Goal: Use online tool/utility: Use online tool/utility

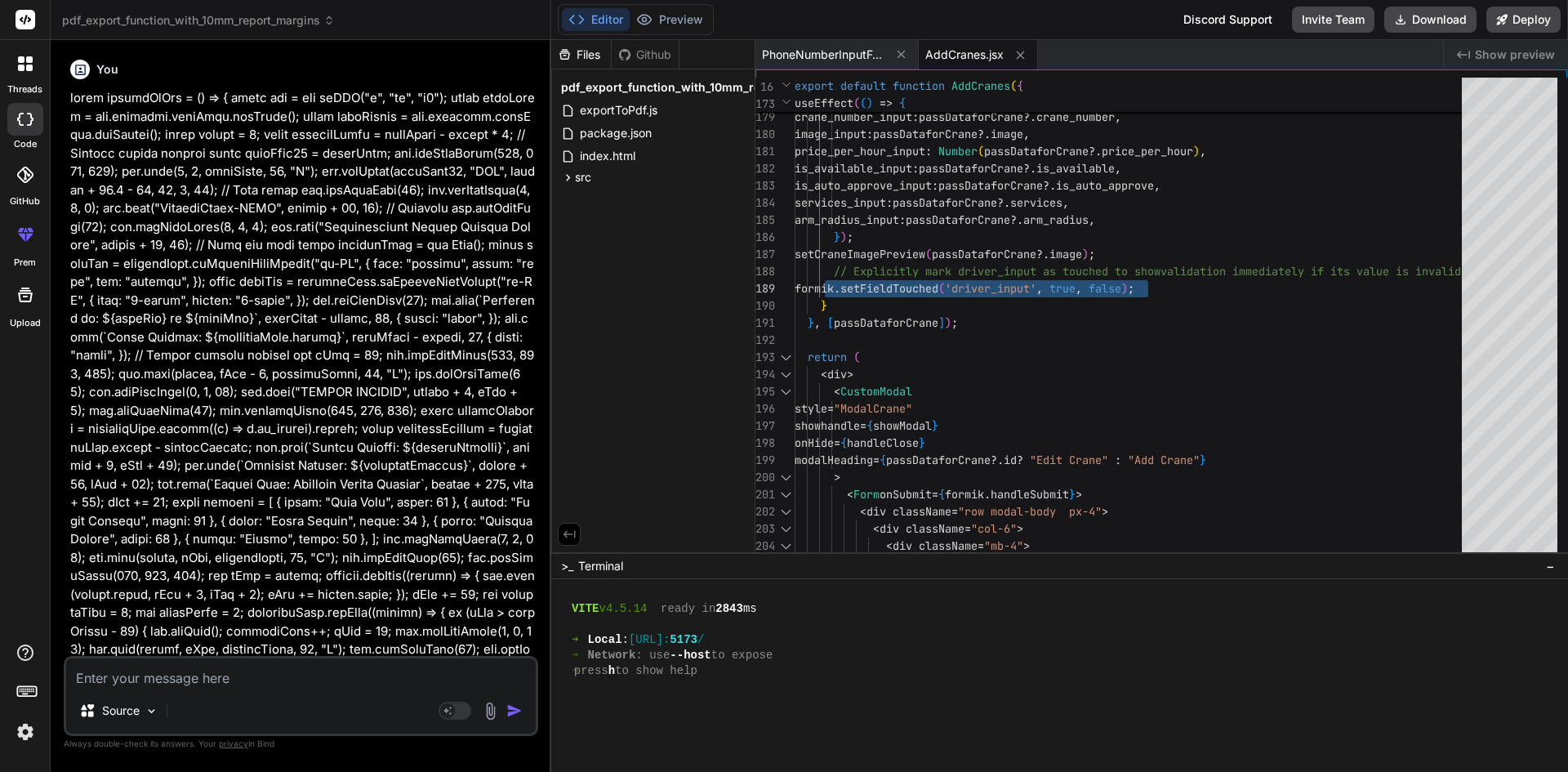
scroll to position [947, 0]
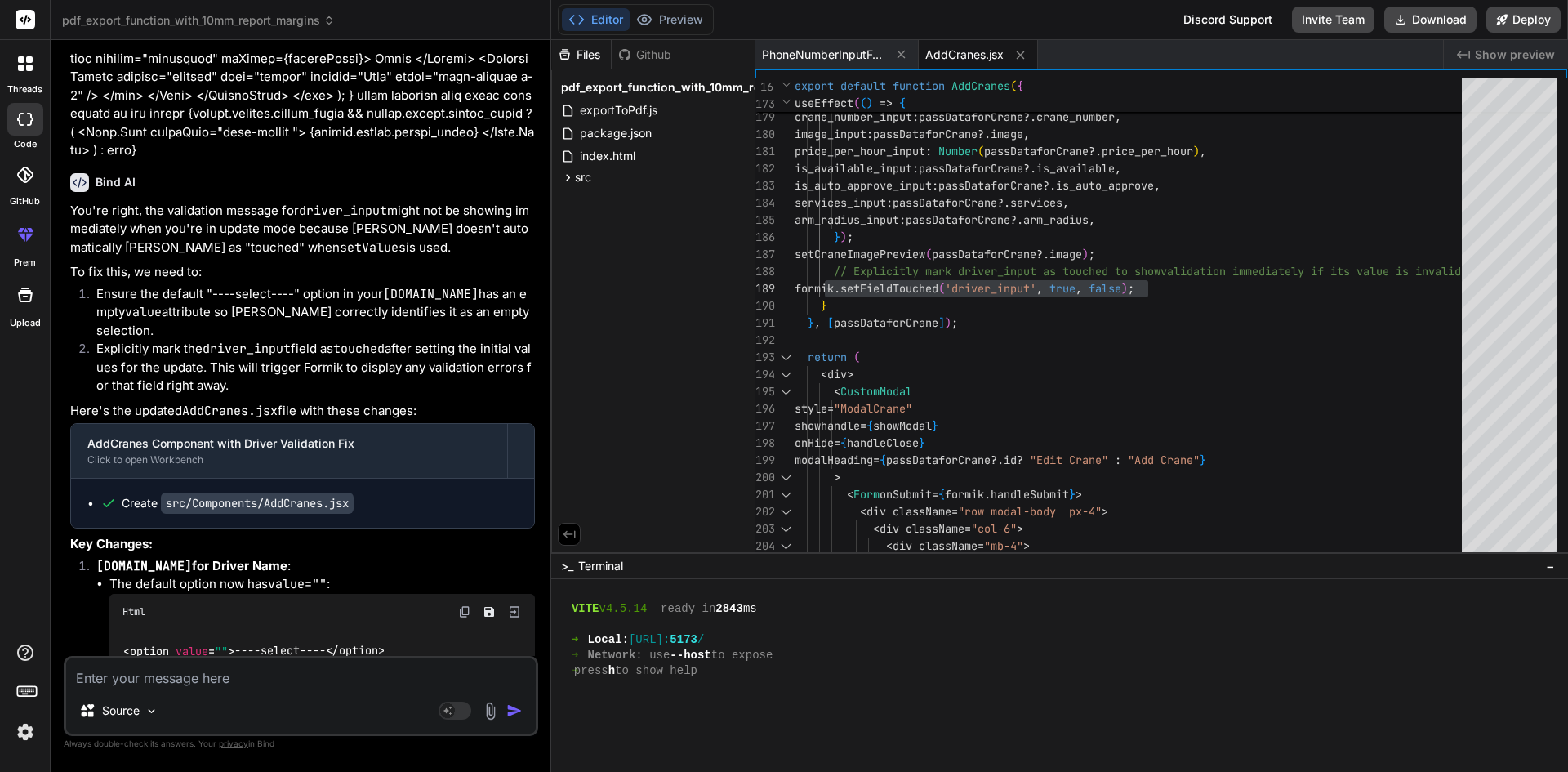
click at [237, 671] on textarea at bounding box center [301, 673] width 469 height 30
paste textarea "<Table className=" striped cutom-table-booking mb-0"> <tr> <th> <span>Street ad…"
type textarea "<Table className=" striped cutom-table-booking mb-0"> <tr> <th> <span>Street ad…"
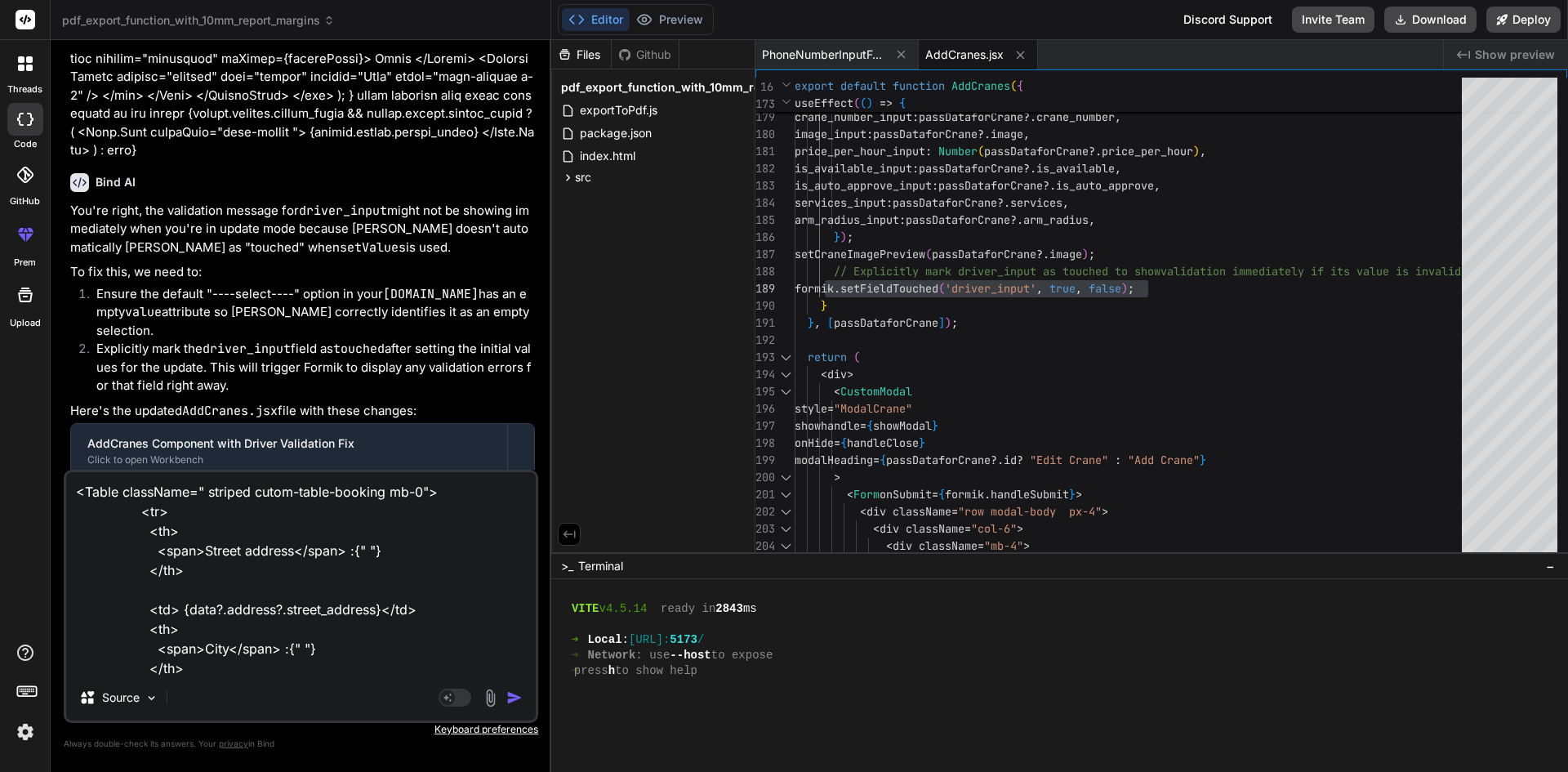
scroll to position [453, 0]
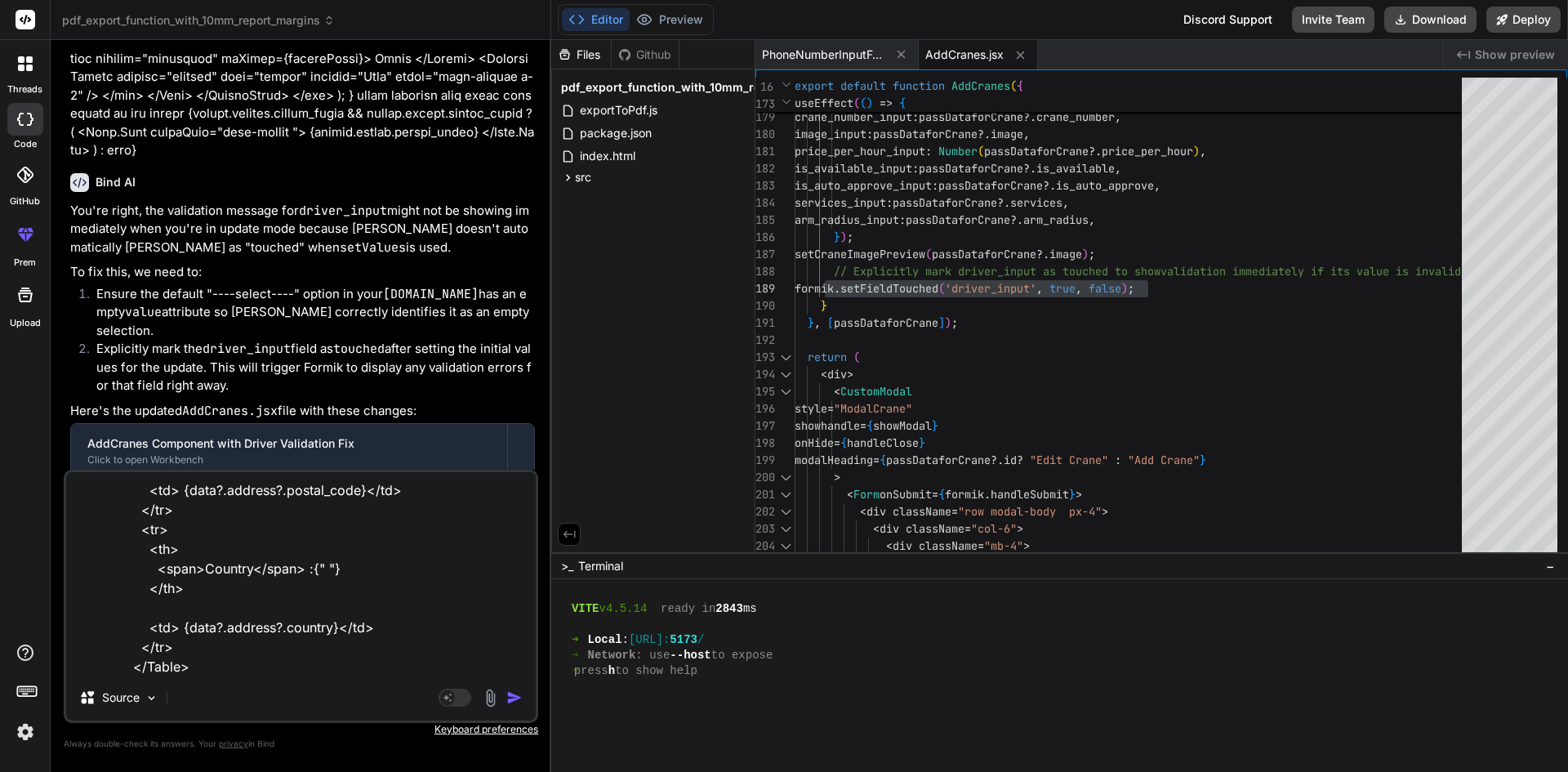
type textarea "x"
type textarea "<Table className=" striped cutom-table-booking mb-0"> <tr> <th> <span>Street ad…"
type textarea "x"
type textarea "<Table className=" striped cutom-table-booking mb-0"> <tr> <th> <span>Street ad…"
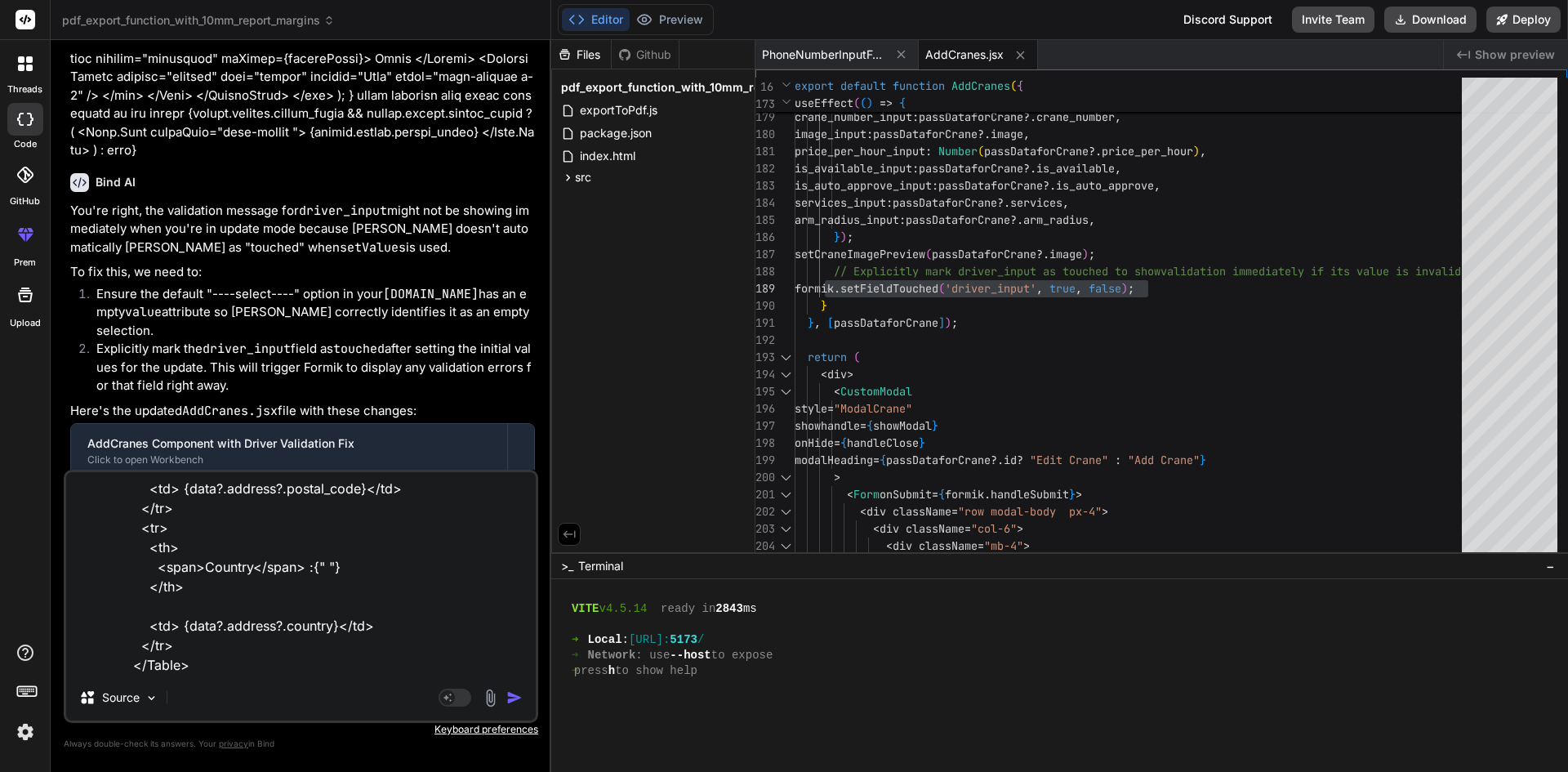
type textarea "x"
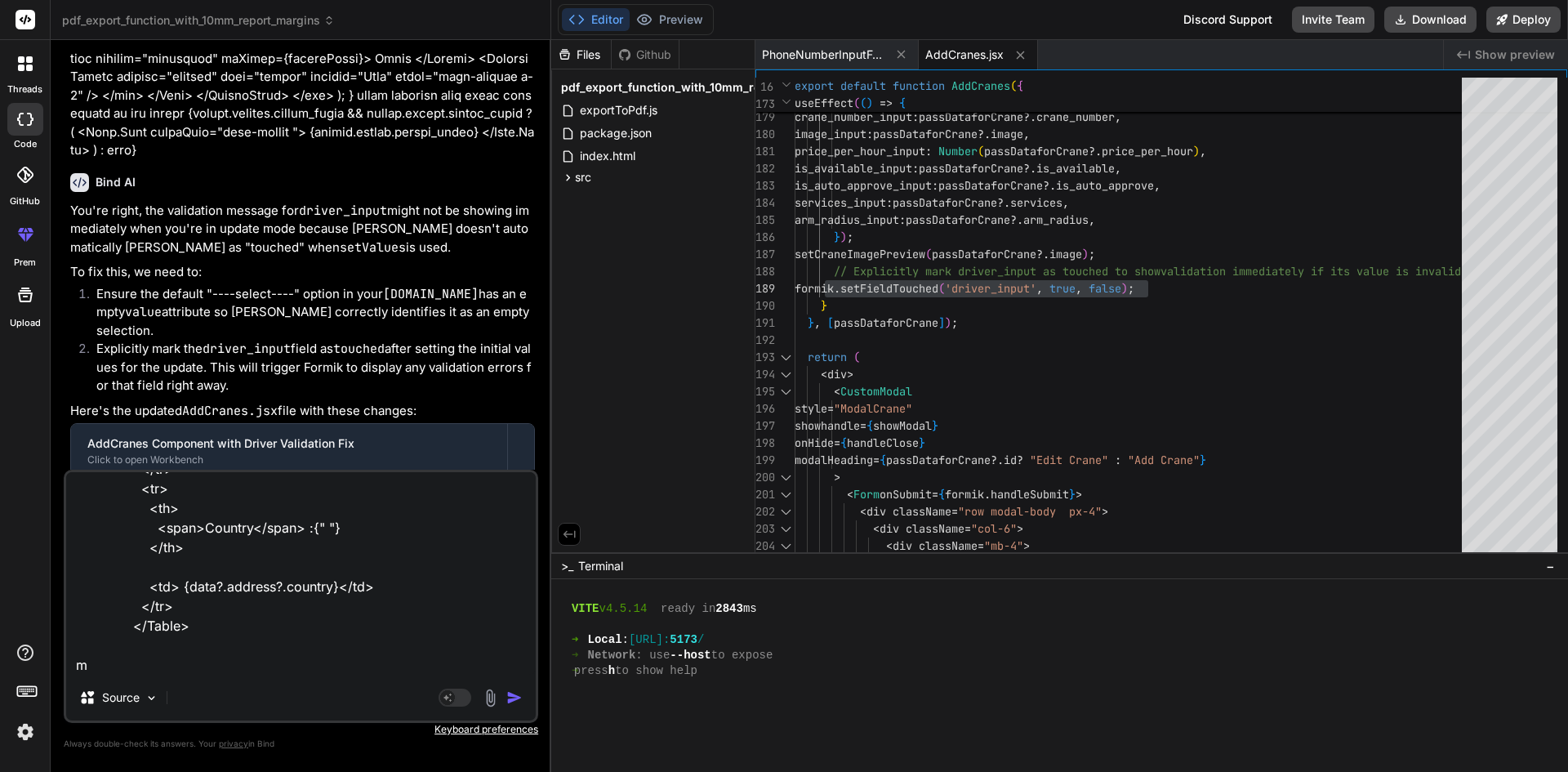
type textarea "<Table className=" striped cutom-table-booking mb-0"> <tr> <th> <span>Street ad…"
type textarea "x"
type textarea "<Table className=" striped cutom-table-booking mb-0"> <tr> <th> <span>Street ad…"
type textarea "x"
type textarea "<Table className=" striped cutom-table-booking mb-0"> <tr> <th> <span>Street ad…"
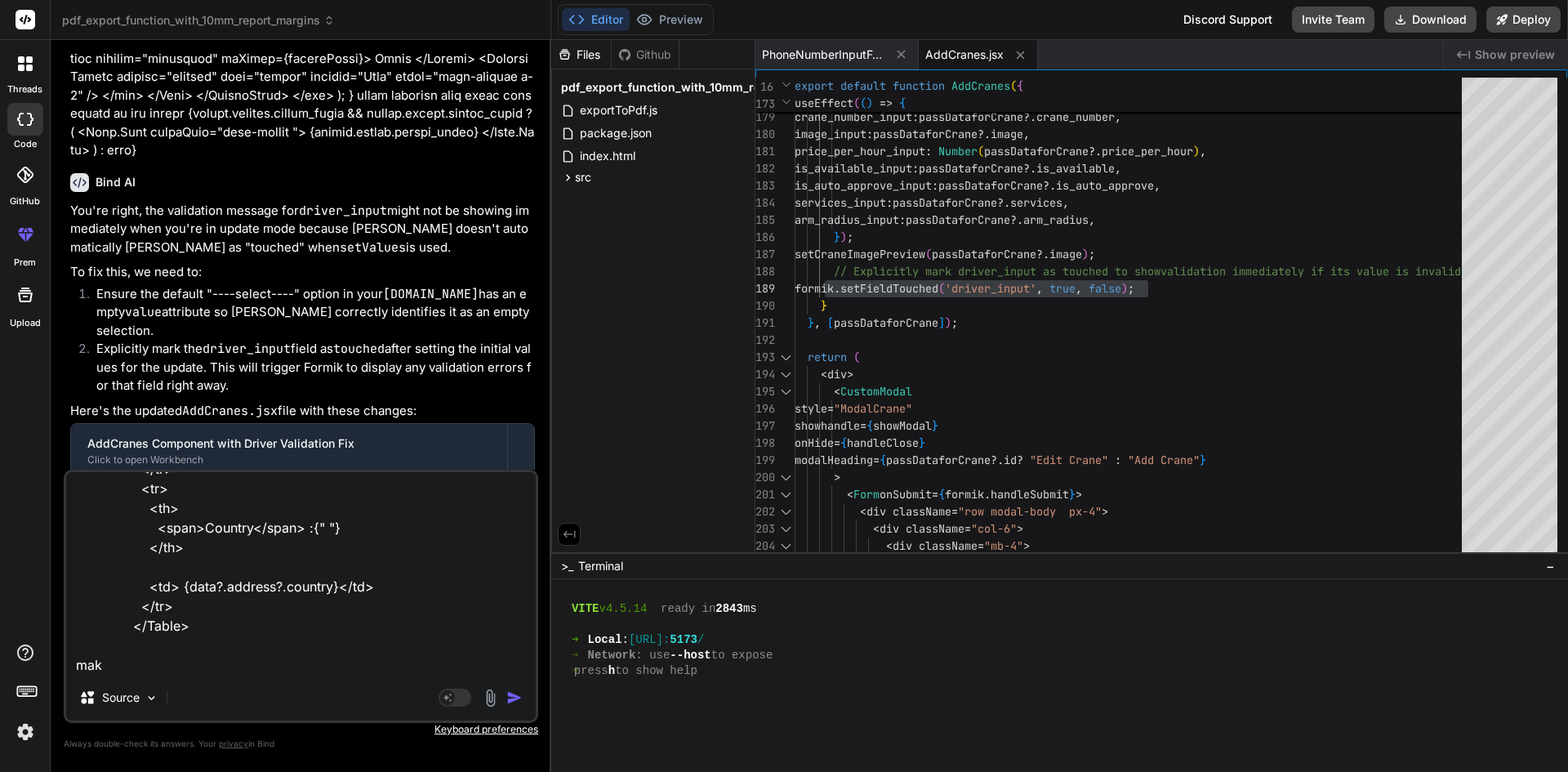
type textarea "x"
type textarea "<Table className=" striped cutom-table-booking mb-0"> <tr> <th> <span>Street ad…"
type textarea "x"
type textarea "<Table className=" striped cutom-table-booking mb-0"> <tr> <th> <span>Street ad…"
type textarea "x"
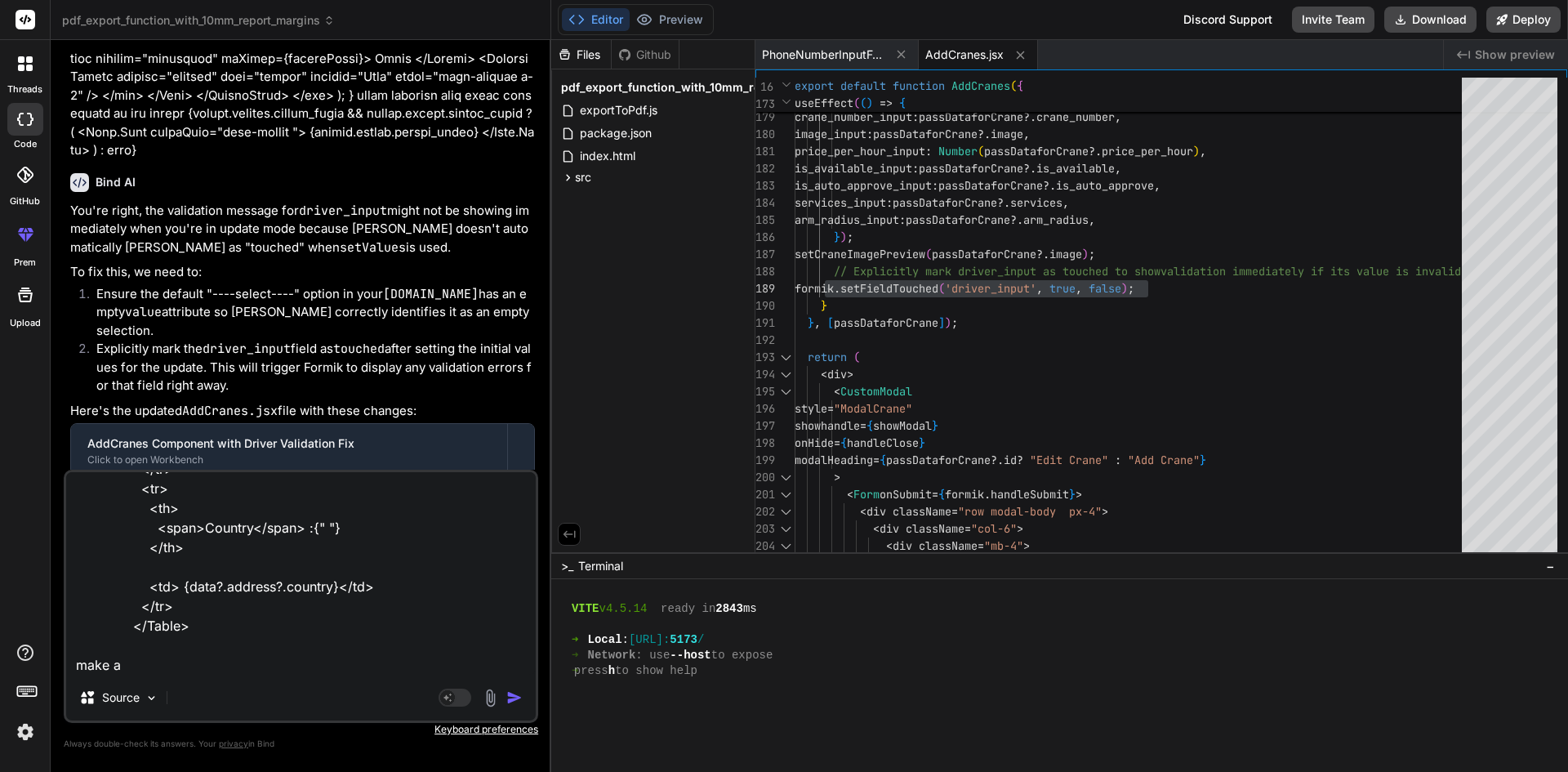
type textarea "<Table className=" striped cutom-table-booking mb-0"> <tr> <th> <span>Street ad…"
type textarea "x"
type textarea "<Table className=" striped cutom-table-booking mb-0"> <tr> <th> <span>Street ad…"
type textarea "x"
type textarea "<Table className=" striped cutom-table-booking mb-0"> <tr> <th> <span>Street ad…"
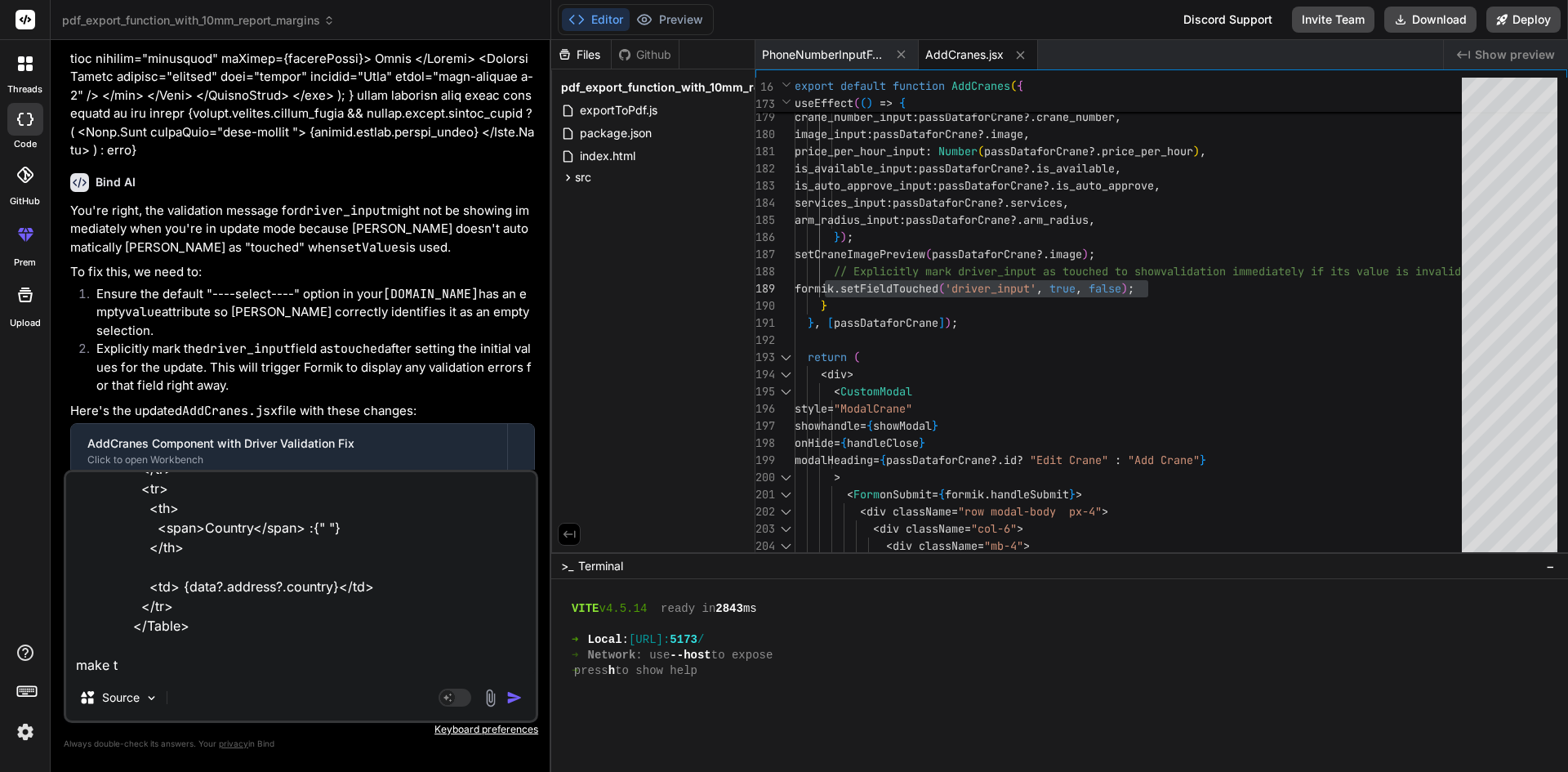
type textarea "x"
type textarea "<Table className=" striped cutom-table-booking mb-0"> <tr> <th> <span>Street ad…"
type textarea "x"
type textarea "<Table className=" striped cutom-table-booking mb-0"> <tr> <th> <span>Street ad…"
type textarea "x"
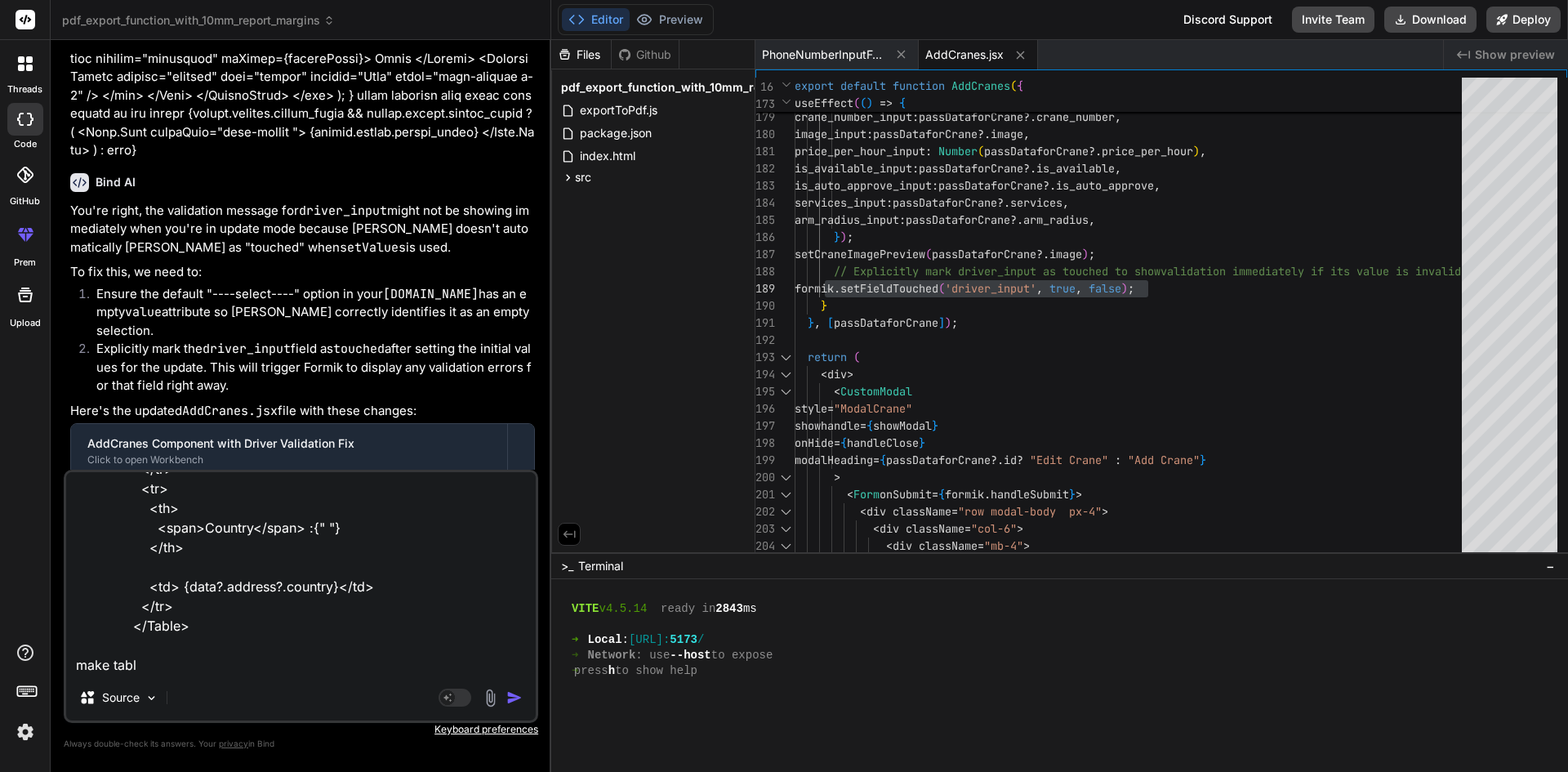
type textarea "<Table className=" striped cutom-table-booking mb-0"> <tr> <th> <span>Street ad…"
type textarea "x"
type textarea "<Table className=" striped cutom-table-booking mb-0"> <tr> <th> <span>Street ad…"
type textarea "x"
type textarea "<Table className=" striped cutom-table-booking mb-0"> <tr> <th> <span>Street ad…"
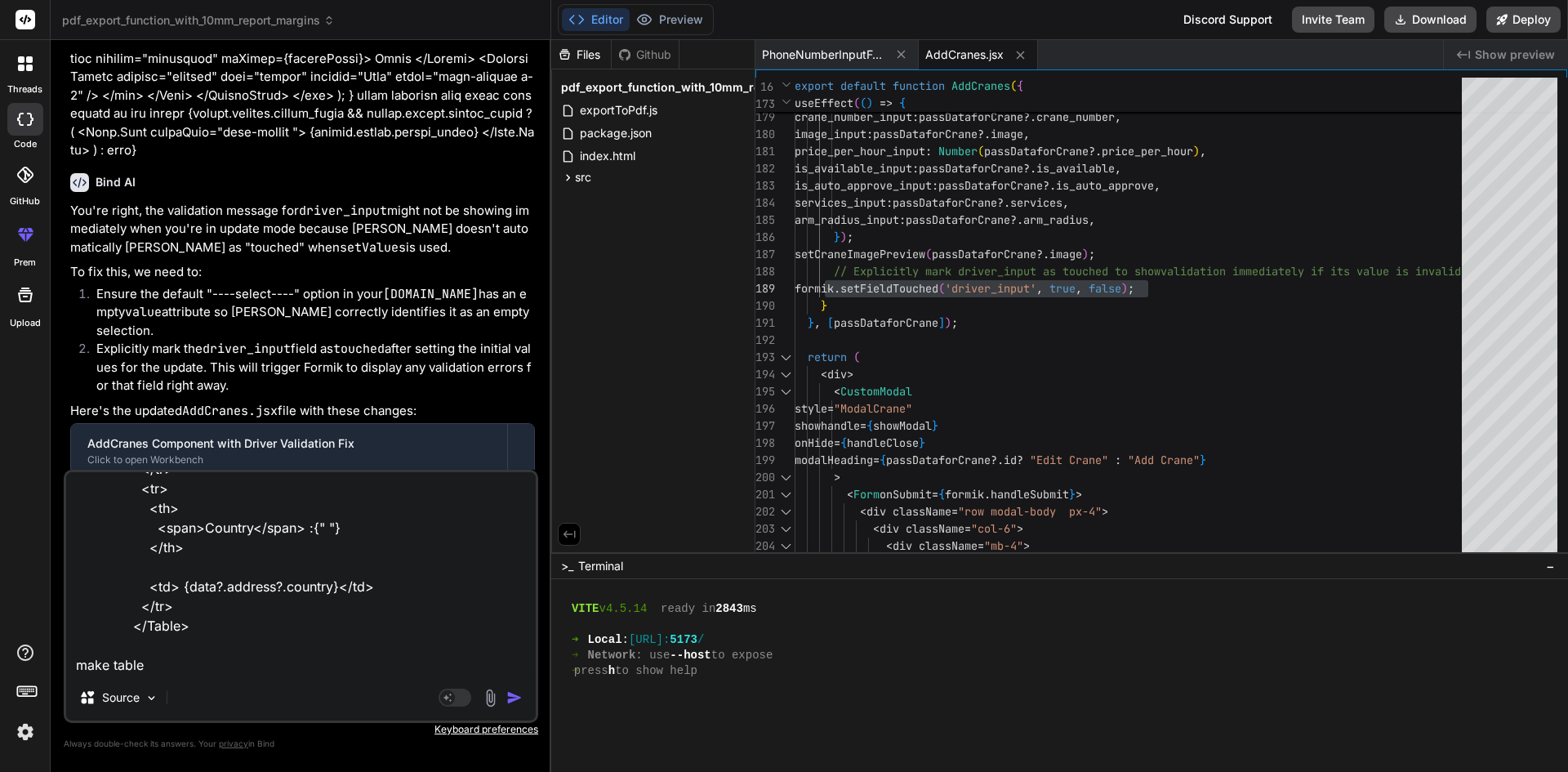
type textarea "x"
type textarea "<Table className=" striped cutom-table-booking mb-0"> <tr> <th> <span>Street ad…"
type textarea "x"
type textarea "<Table className=" striped cutom-table-booking mb-0"> <tr> <th> <span>Street ad…"
type textarea "x"
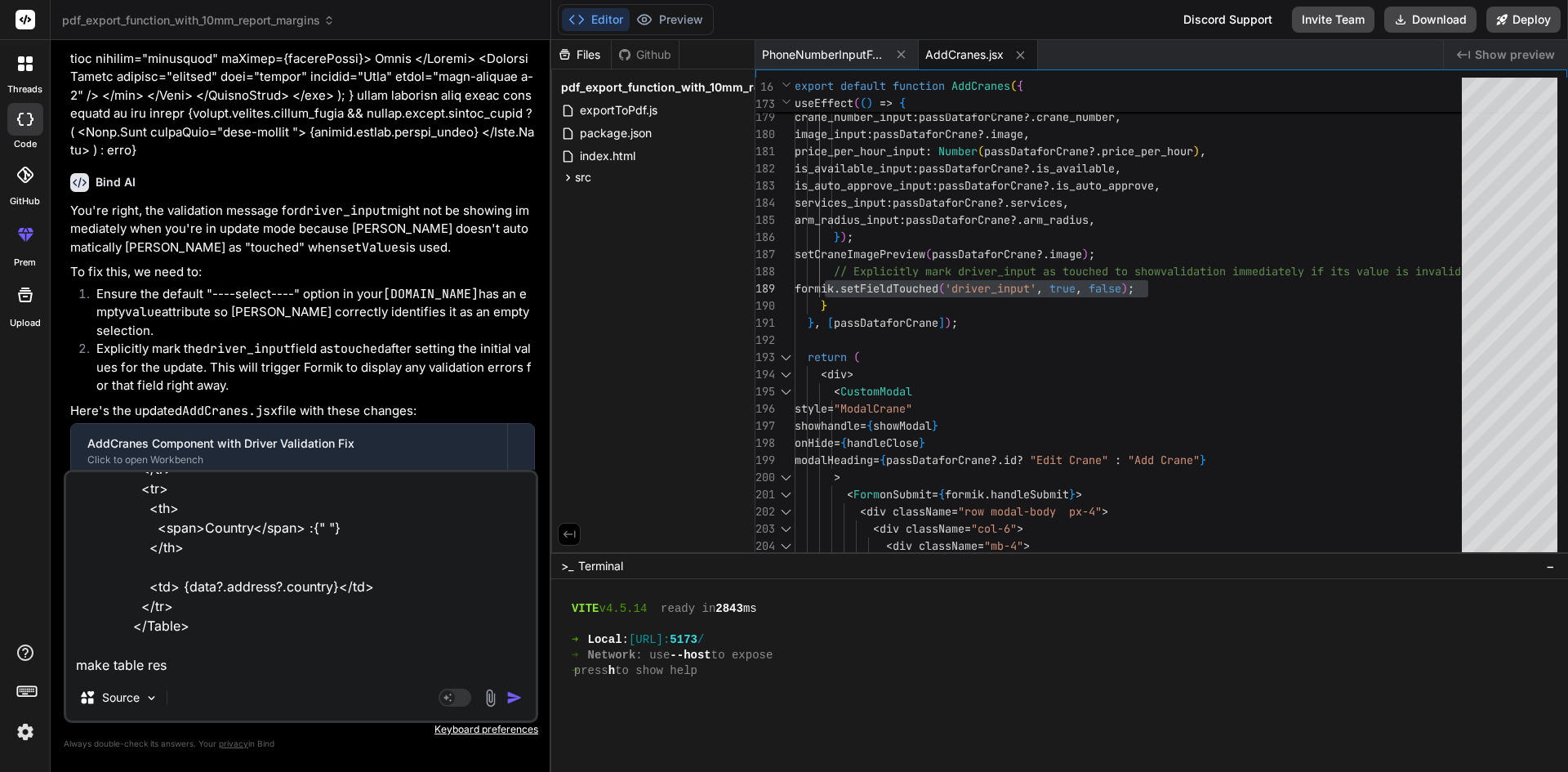
type textarea "<Table className=" striped cutom-table-booking mb-0"> <tr> <th> <span>Street ad…"
type textarea "x"
type textarea "<Table className=" striped cutom-table-booking mb-0"> <tr> <th> <span>Street ad…"
type textarea "x"
type textarea "<Table className=" striped cutom-table-booking mb-0"> <tr> <th> <span>Street ad…"
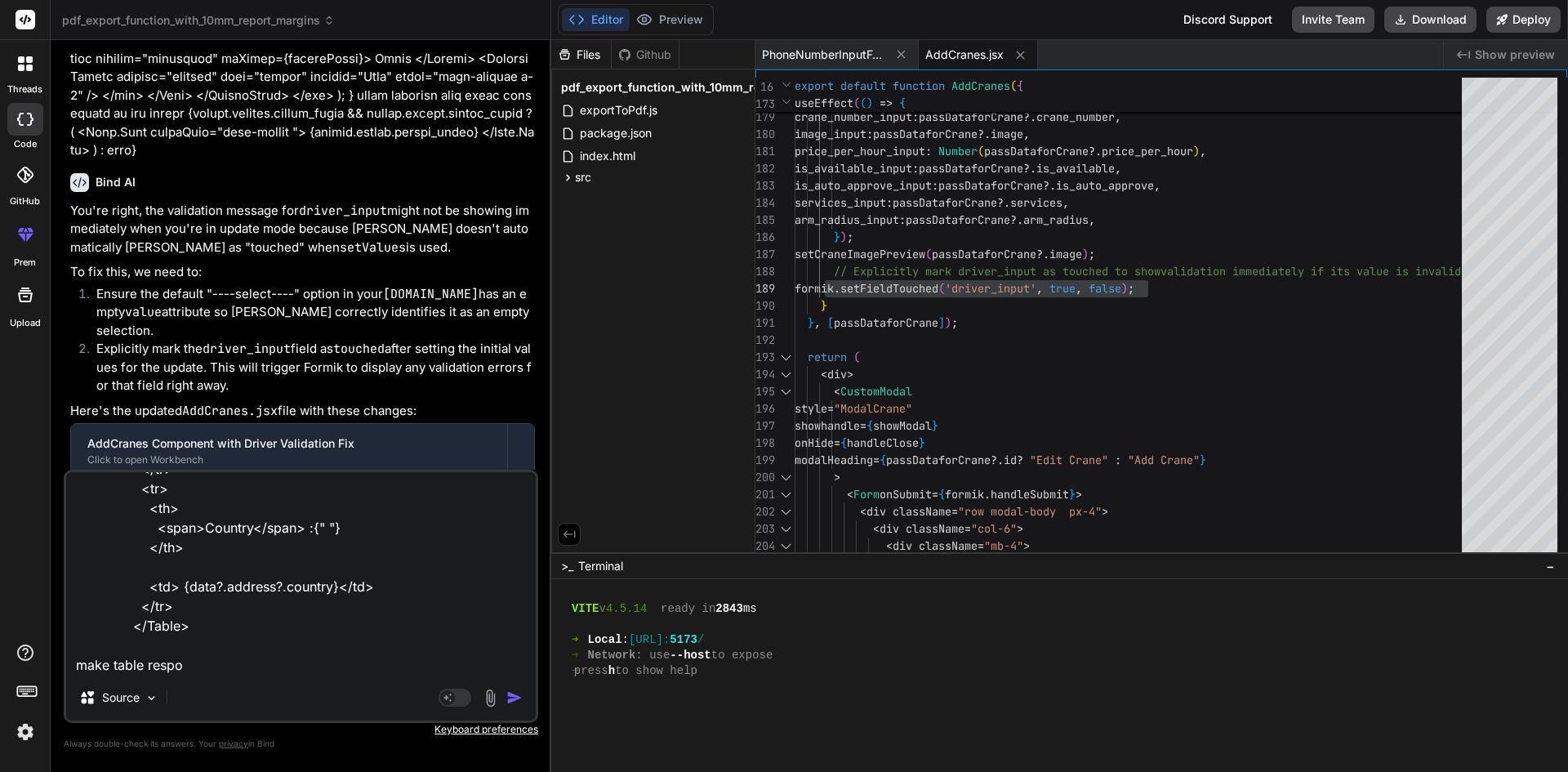
type textarea "x"
type textarea "<Table className=" striped cutom-table-booking mb-0"> <tr> <th> <span>Street ad…"
type textarea "x"
type textarea "<Table className=" striped cutom-table-booking mb-0"> <tr> <th> <span>Street ad…"
type textarea "x"
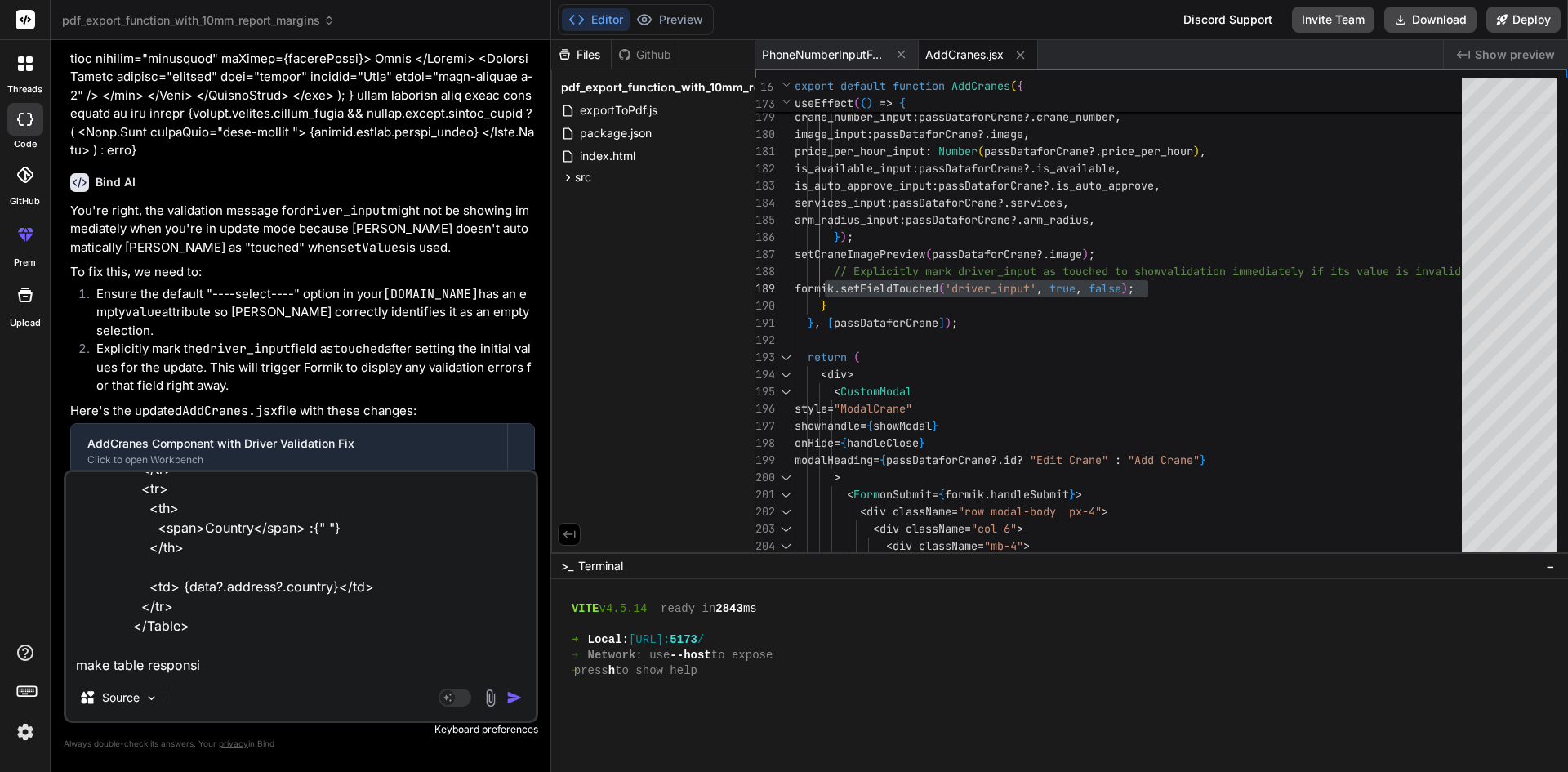
type textarea "<Table className=" striped cutom-table-booking mb-0"> <tr> <th> <span>Street ad…"
type textarea "x"
type textarea "<Table className=" striped cutom-table-booking mb-0"> <tr> <th> <span>Street ad…"
type textarea "x"
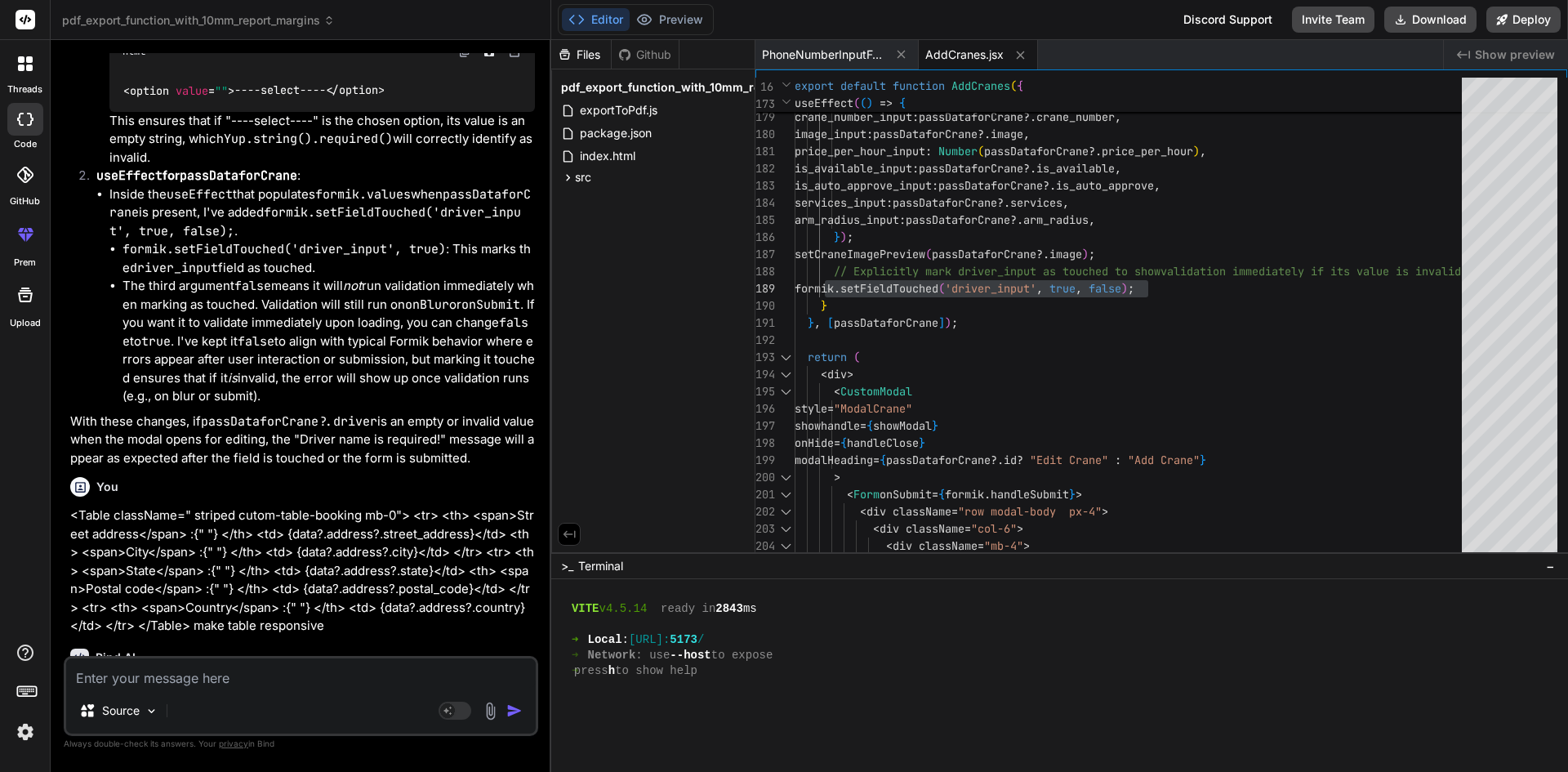
scroll to position [7727, 0]
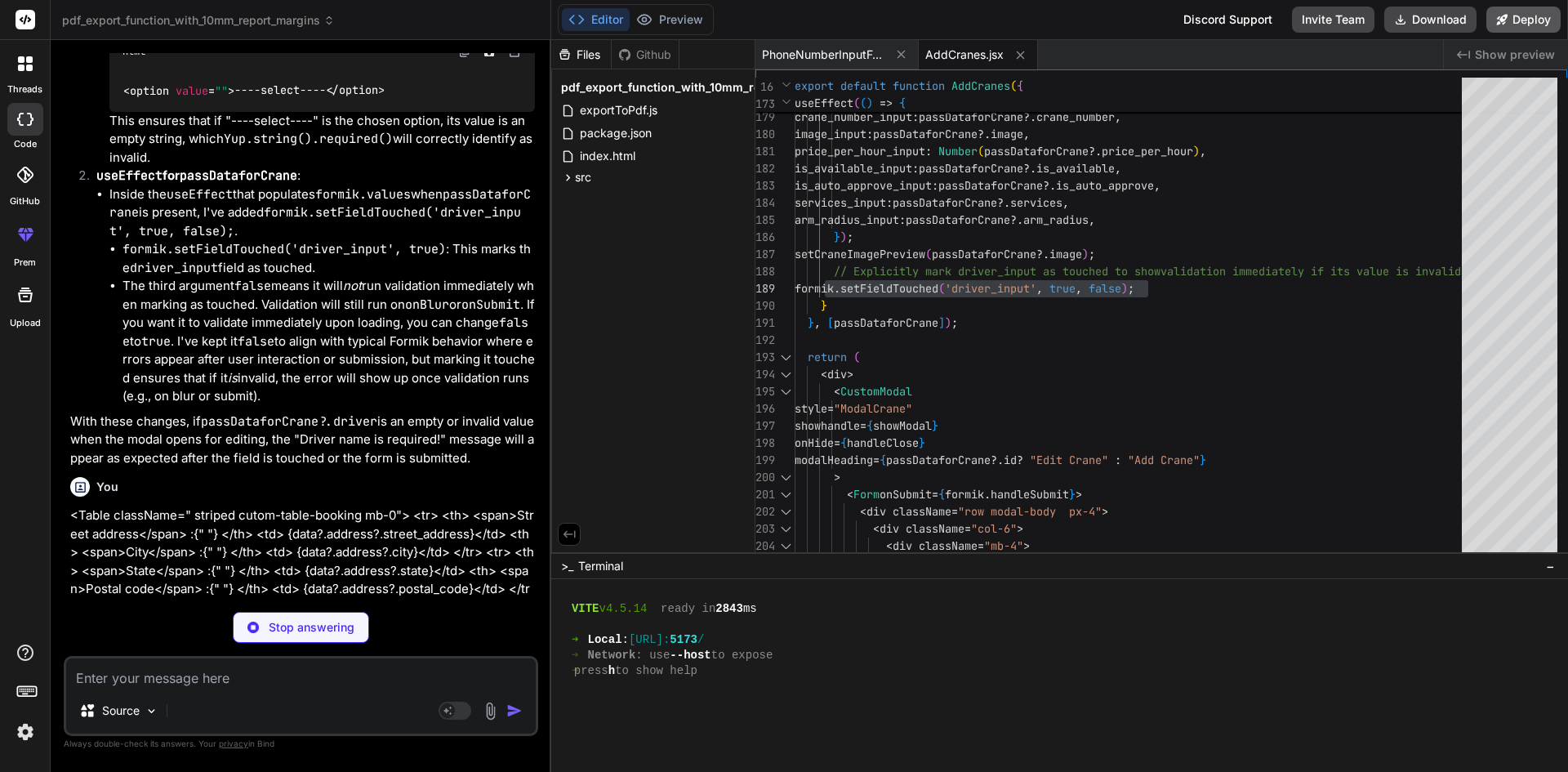
type textarea "x"
type textarea ""vite": "^4.2.0" } }"
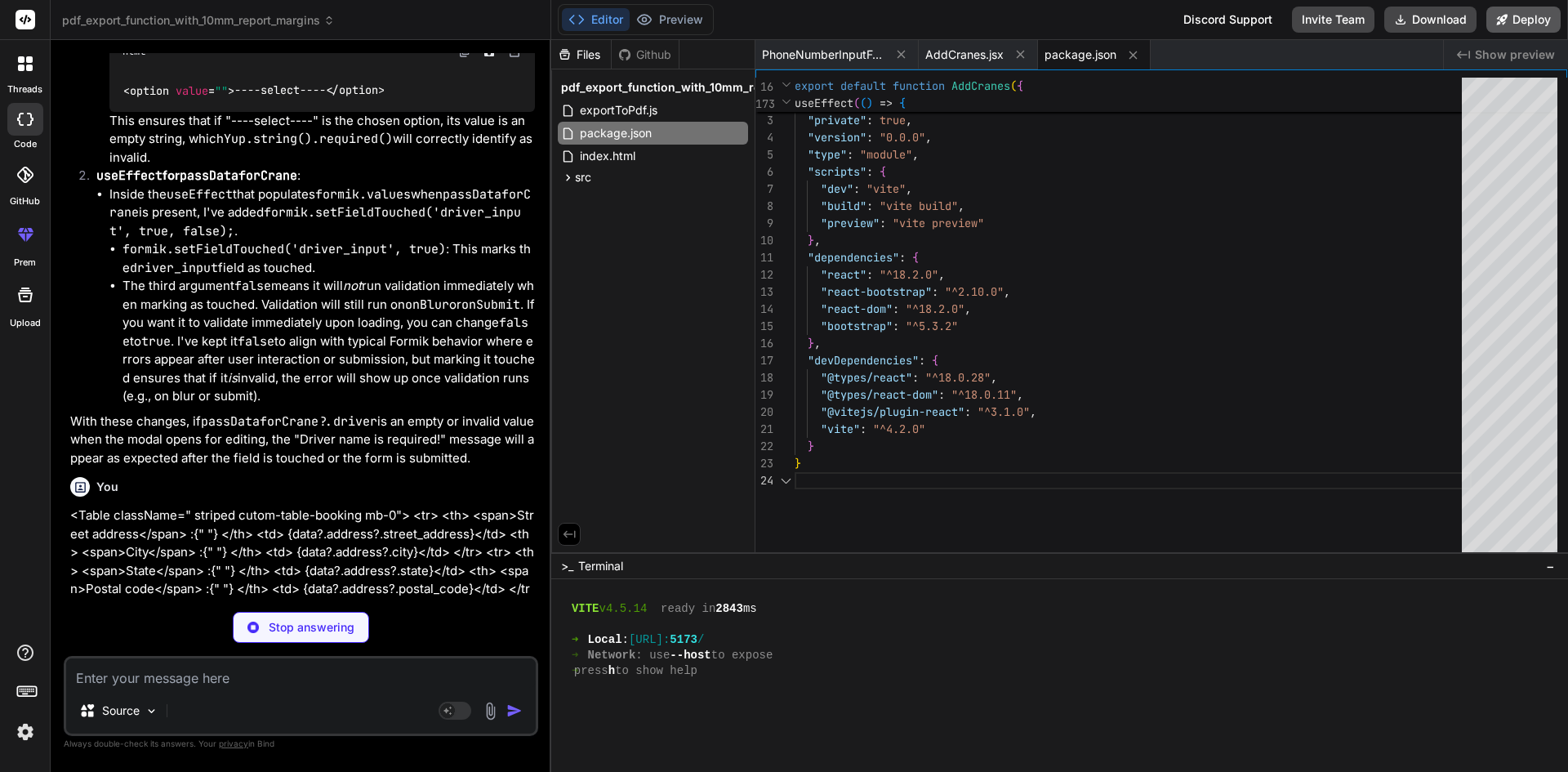
type textarea "x"
type textarea "<script type="module" src="/src/main.jsx"></script> </body> </html>"
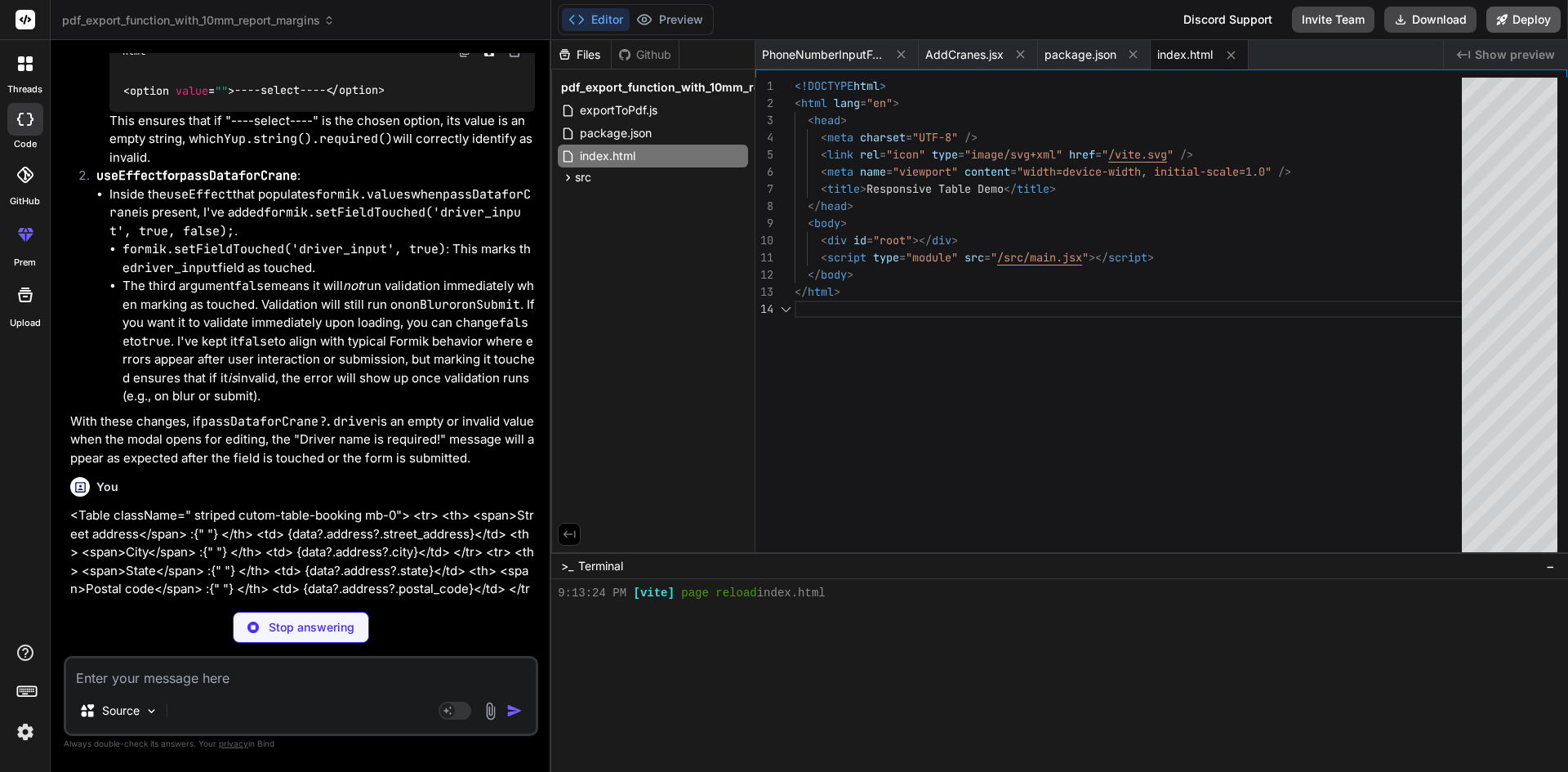
scroll to position [1039, 0]
type textarea "x"
type textarea ".responsive-table tr td.d-none.d-md-table-cell { display: none !important; } }"
type textarea "x"
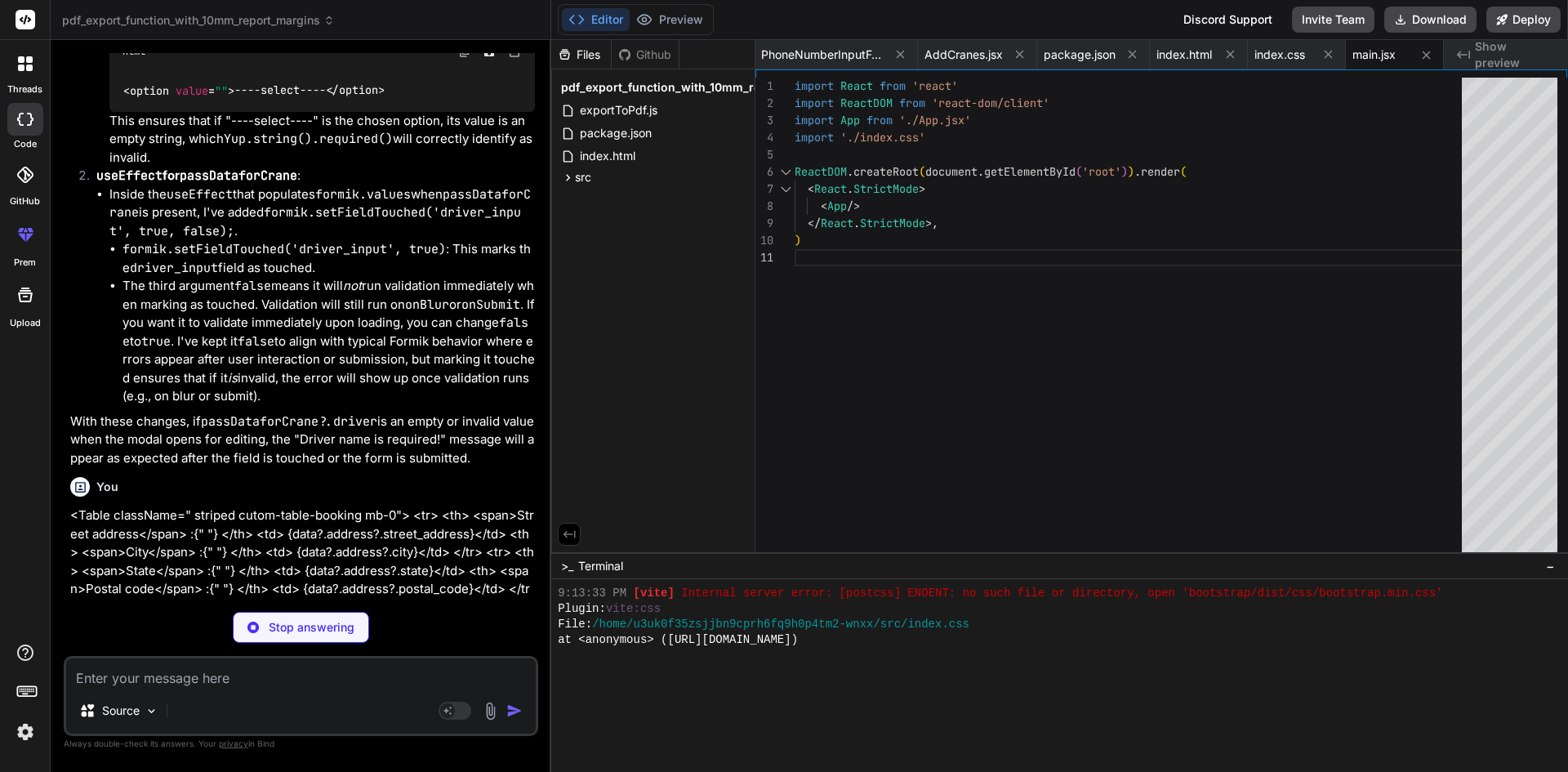
scroll to position [1226, 0]
type textarea "x"
type textarea "); } export default App;"
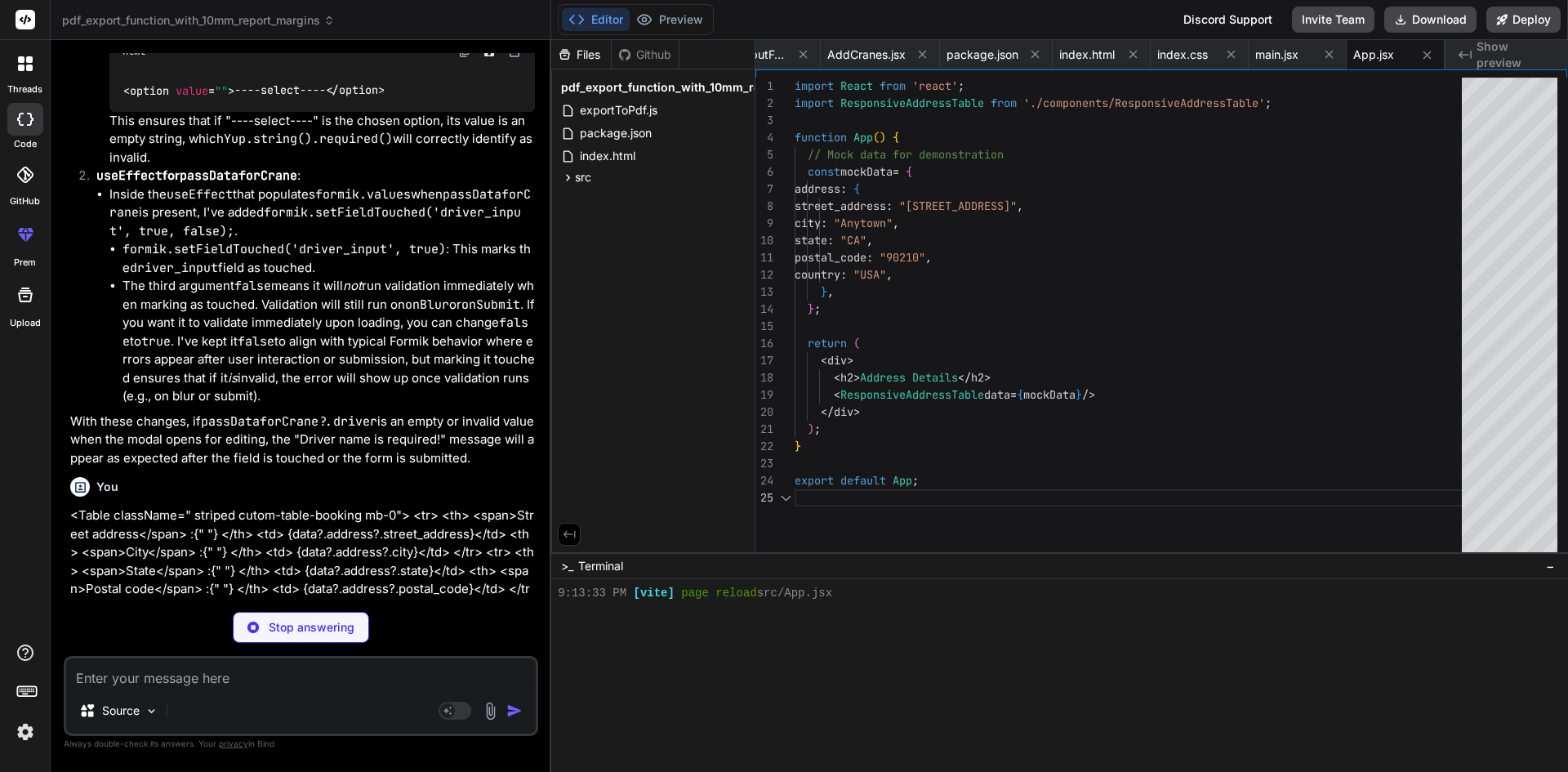
scroll to position [1598, 0]
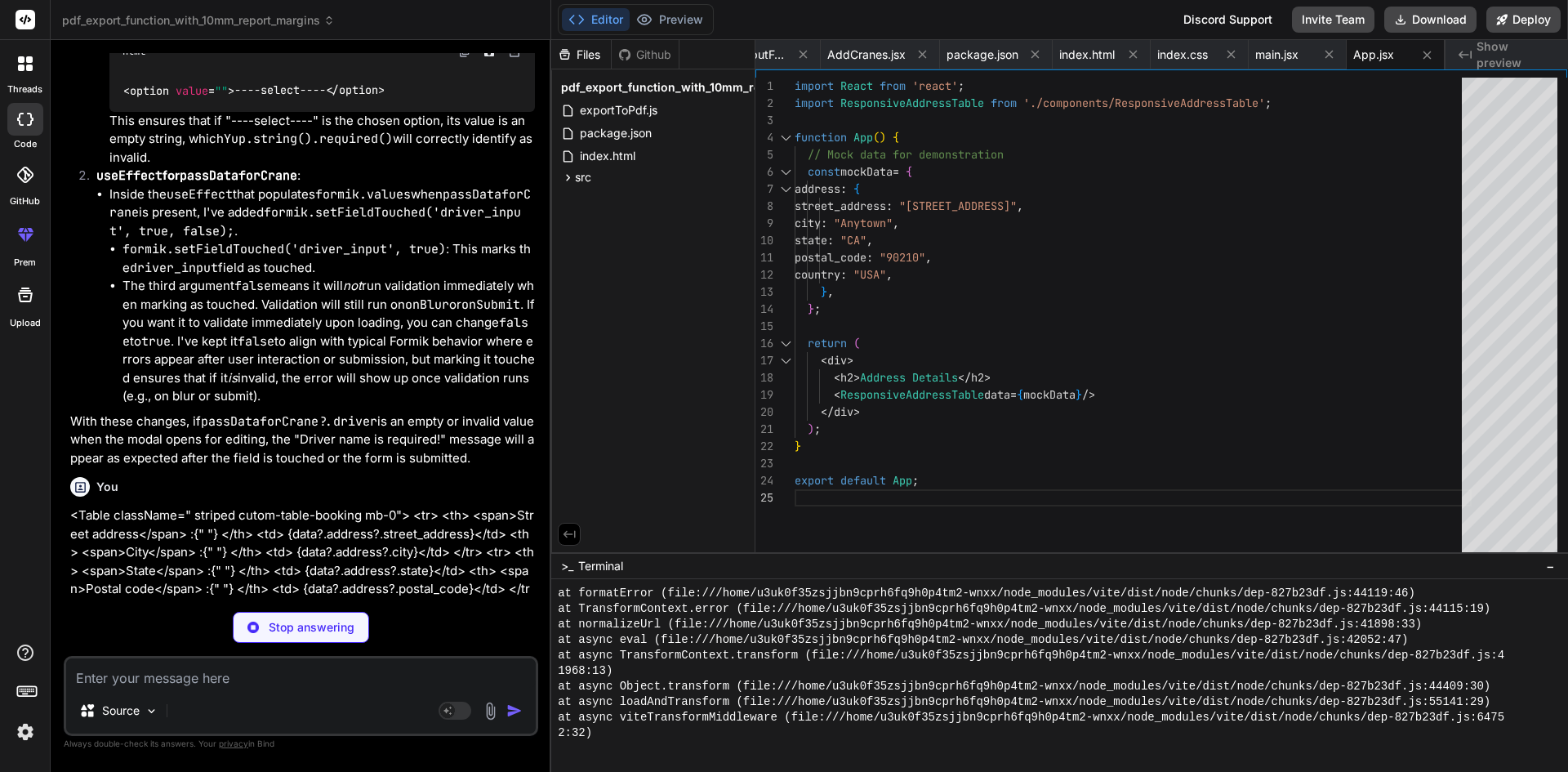
type textarea "x"
type textarea "</Table> ); }; export default ResponsiveAddressTable;"
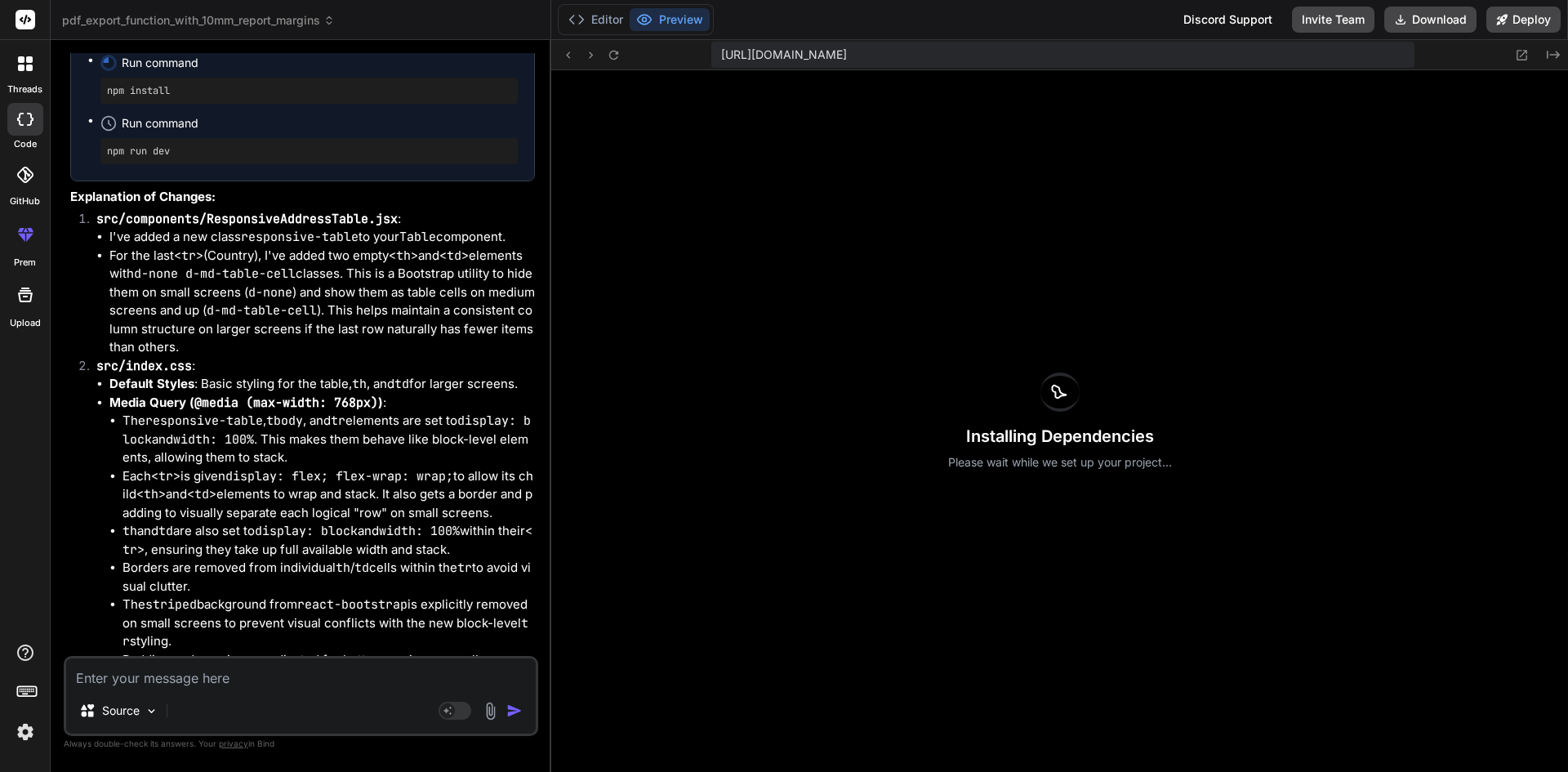
scroll to position [9016, 0]
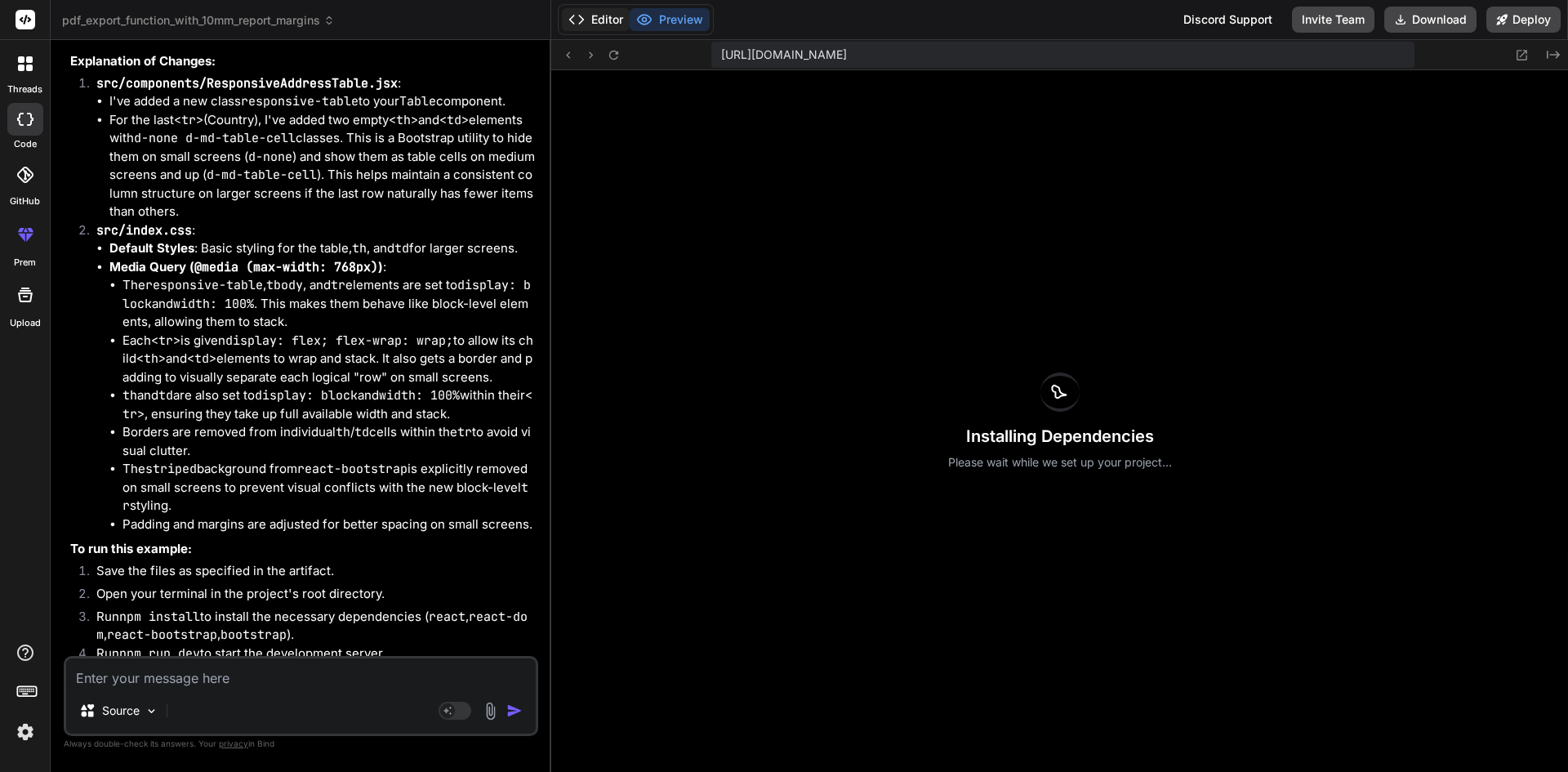
click at [596, 20] on button "Editor" at bounding box center [595, 19] width 68 height 23
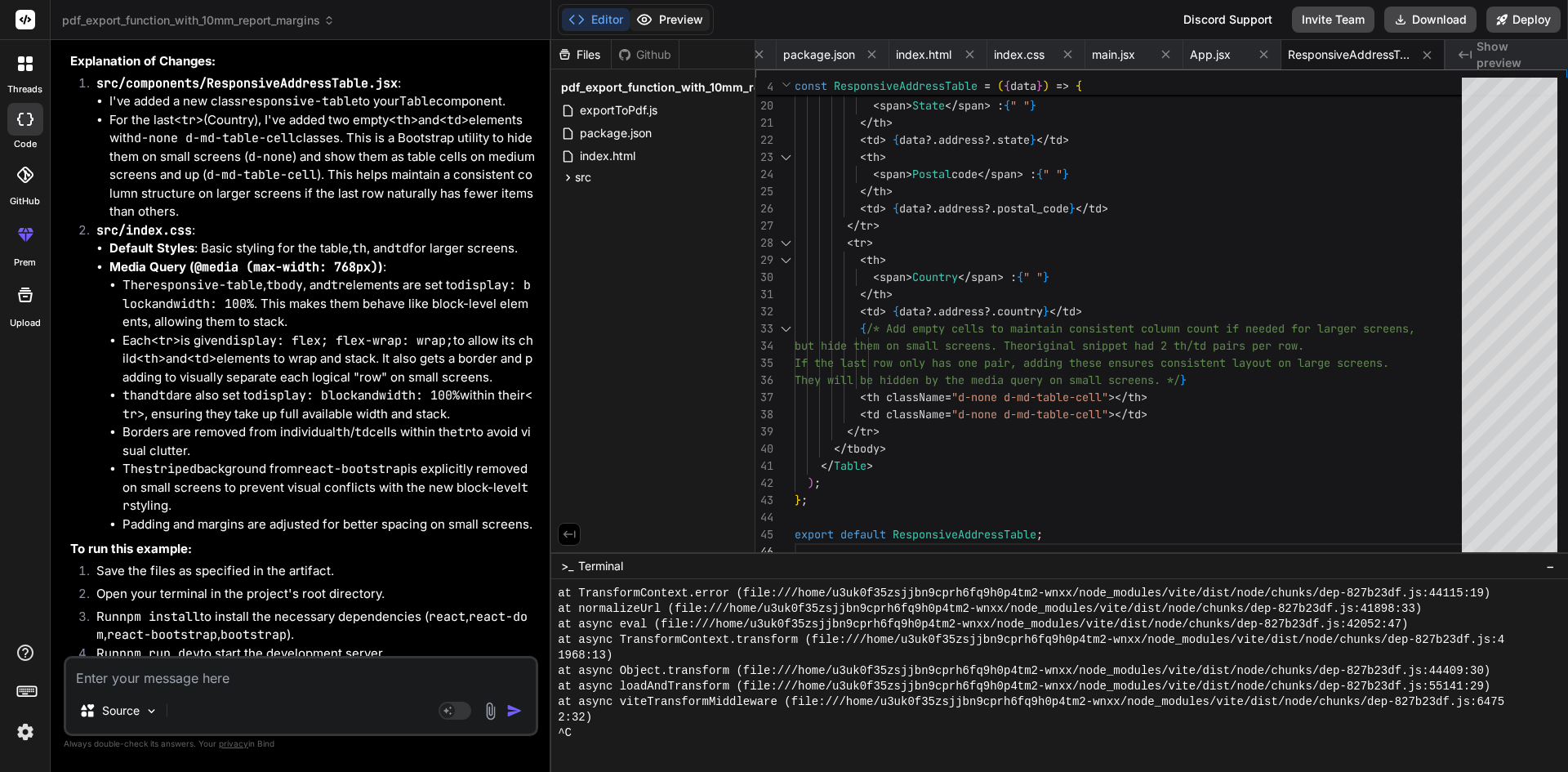
click at [682, 26] on button "Preview" at bounding box center [669, 19] width 80 height 23
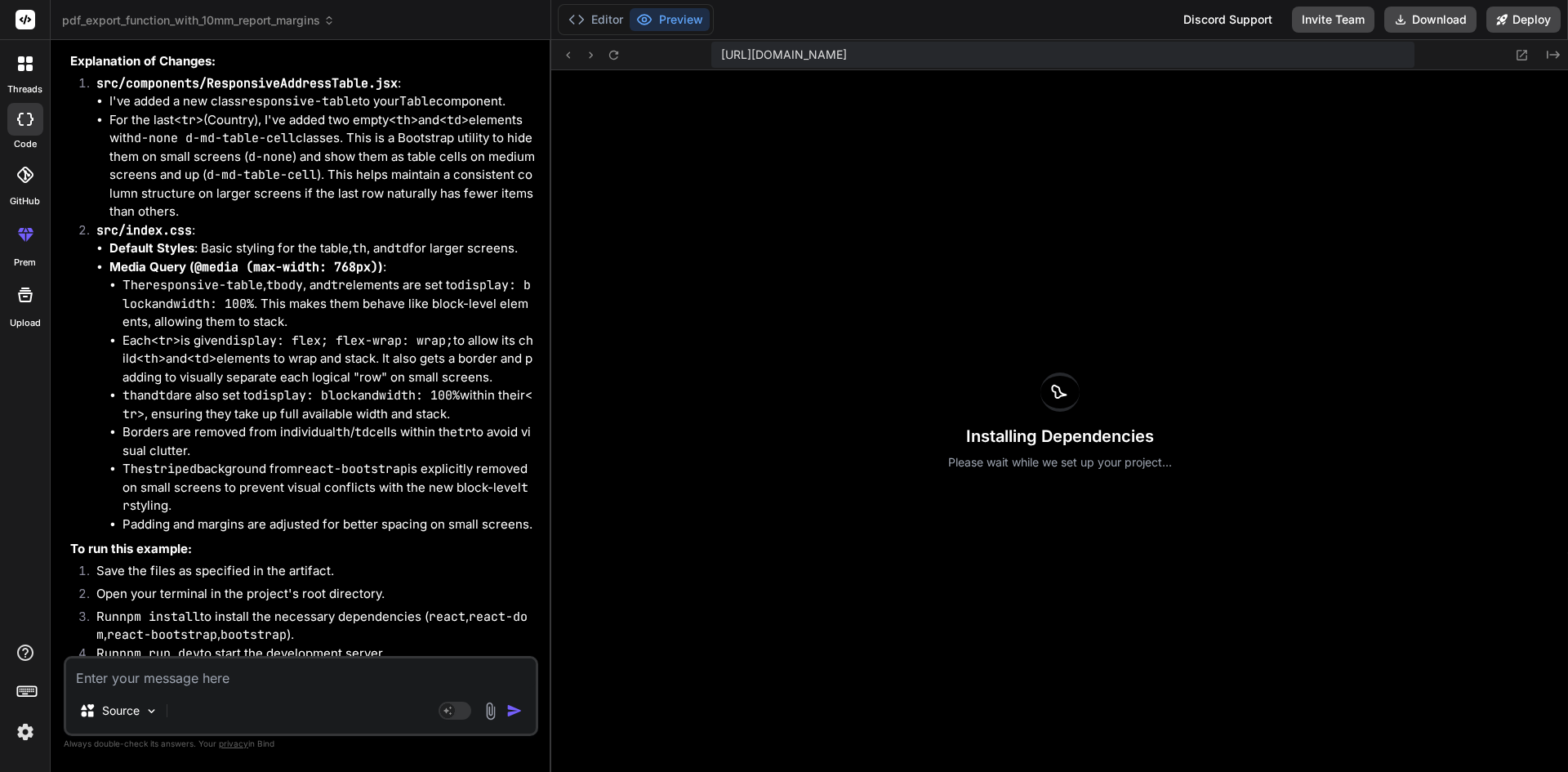
type textarea "x"
